Goal: Task Accomplishment & Management: Manage account settings

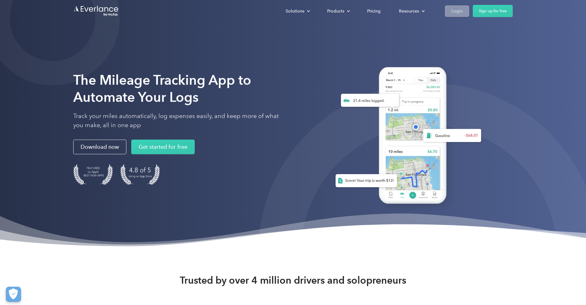
click at [457, 14] on div "Login" at bounding box center [457, 11] width 11 height 8
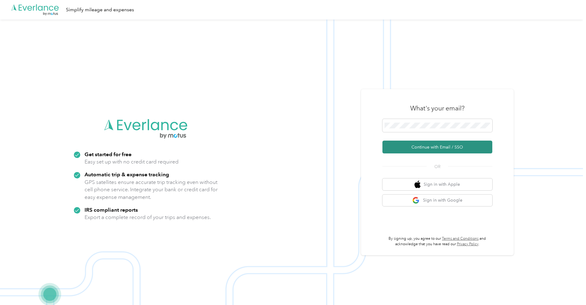
click at [413, 151] on button "Continue with Email / SSO" at bounding box center [438, 147] width 110 height 13
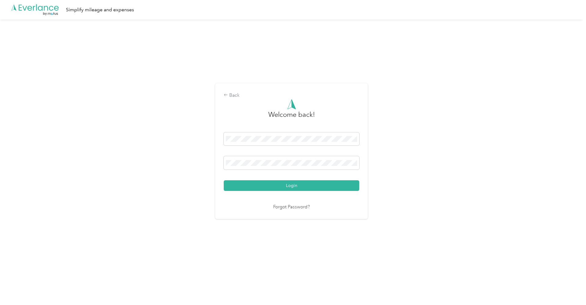
click at [293, 186] on button "Login" at bounding box center [292, 185] width 136 height 11
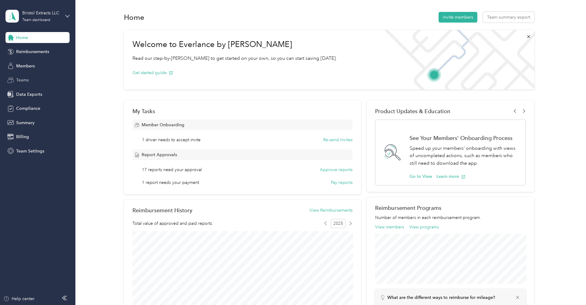
click at [26, 80] on span "Teams" at bounding box center [22, 80] width 13 height 6
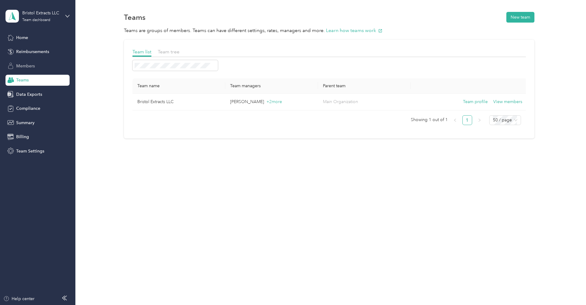
click at [30, 67] on span "Members" at bounding box center [25, 66] width 19 height 6
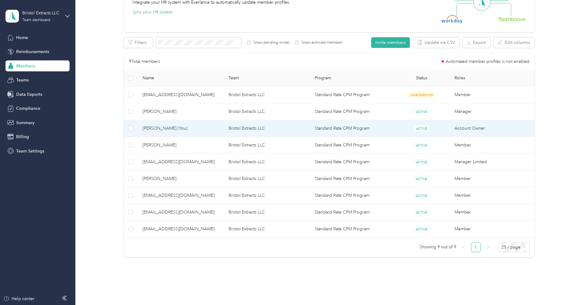
scroll to position [83, 0]
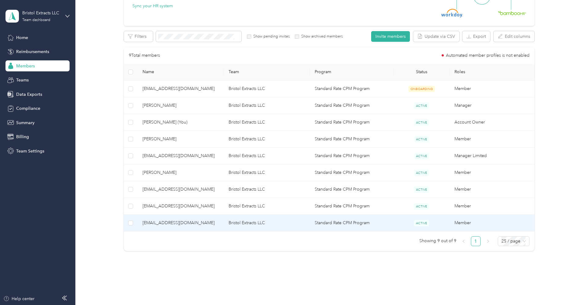
click at [169, 222] on span "[EMAIL_ADDRESS][DOMAIN_NAME]" at bounding box center [181, 223] width 76 height 7
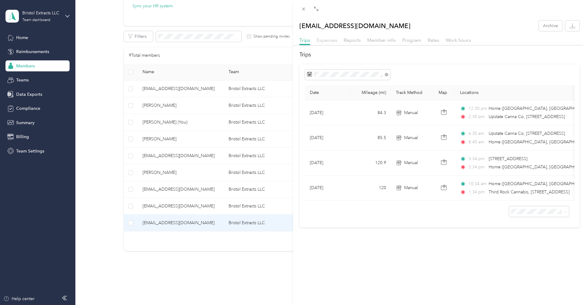
click at [328, 39] on span "Expenses" at bounding box center [327, 40] width 21 height 6
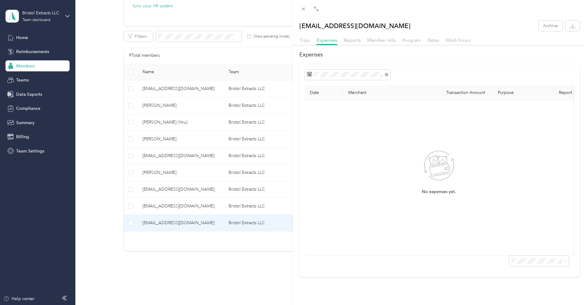
click at [156, 205] on div "[EMAIL_ADDRESS][DOMAIN_NAME] Archive Trips Expenses Reports Member info Program…" at bounding box center [293, 152] width 586 height 305
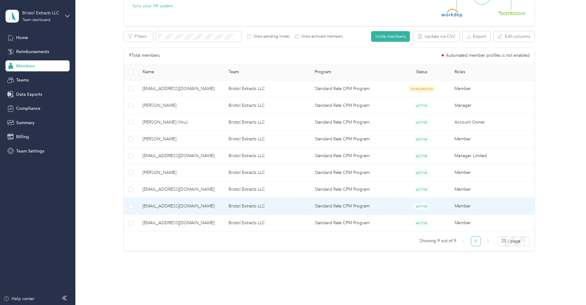
click at [180, 205] on span "[EMAIL_ADDRESS][DOMAIN_NAME]" at bounding box center [181, 206] width 76 height 7
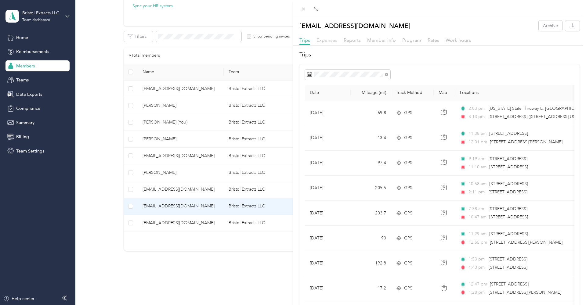
click at [323, 39] on span "Expenses" at bounding box center [327, 40] width 21 height 6
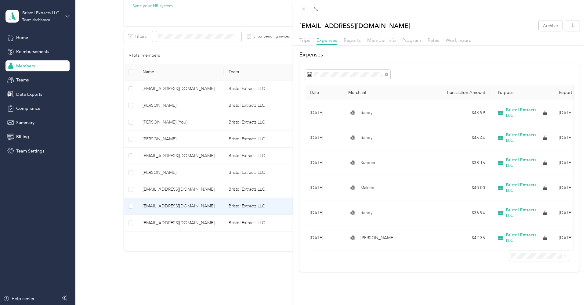
click at [160, 171] on div "apellett@bristolextracts.com Archive Trips Expenses Reports Member info Program…" at bounding box center [293, 152] width 586 height 305
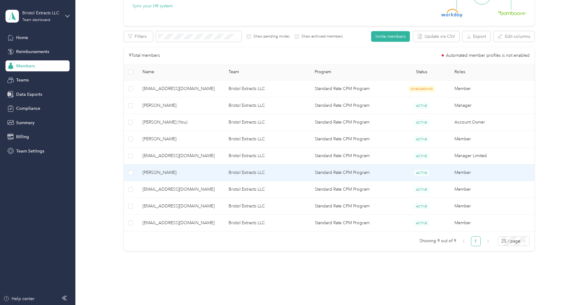
click at [161, 174] on span "Steve Huber" at bounding box center [181, 172] width 76 height 7
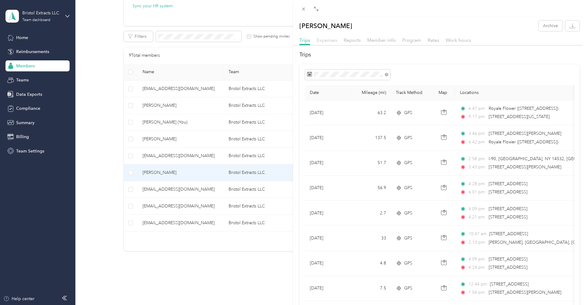
click at [331, 40] on span "Expenses" at bounding box center [327, 40] width 21 height 6
